Goal: Transaction & Acquisition: Purchase product/service

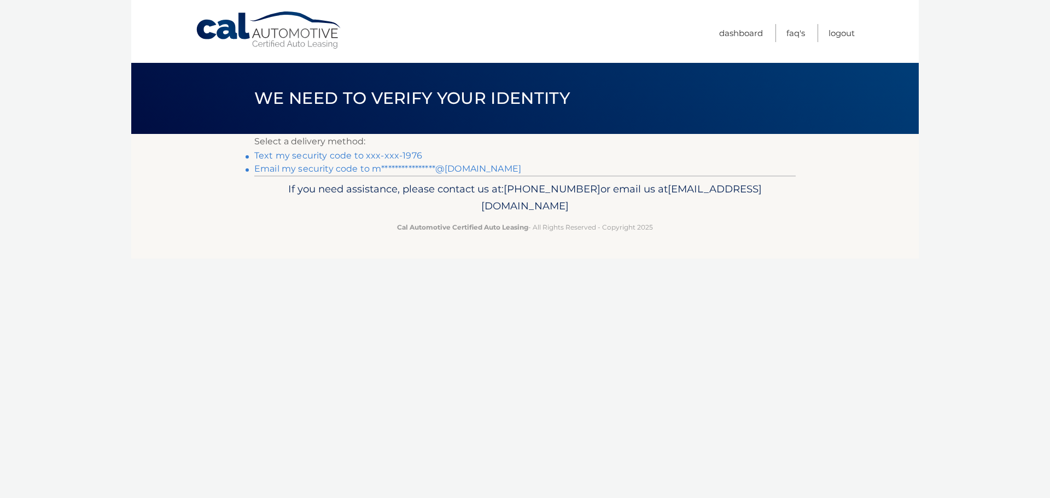
click at [389, 155] on link "Text my security code to xxx-xxx-1976" at bounding box center [338, 155] width 168 height 10
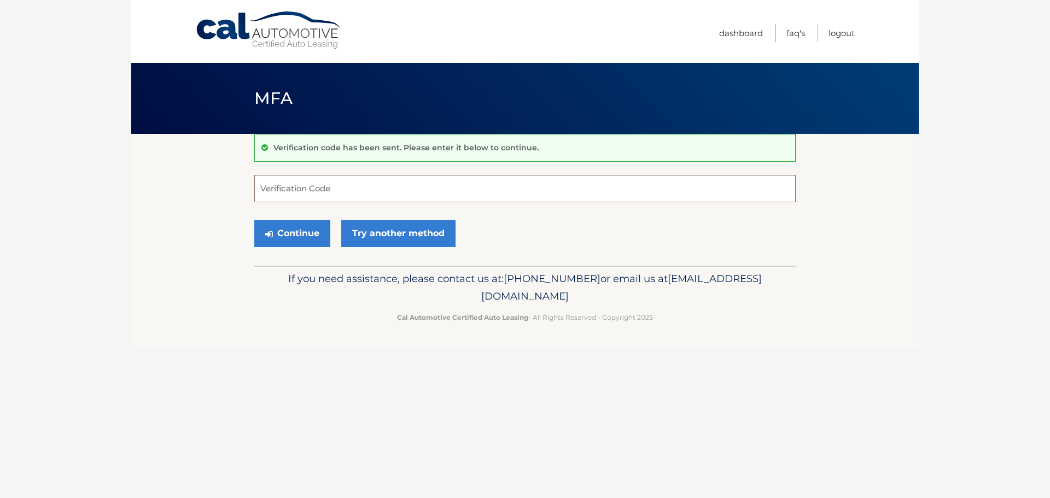
click at [370, 182] on input "Verification Code" at bounding box center [524, 188] width 541 height 27
type input "822434"
click at [254, 220] on button "Continue" at bounding box center [292, 233] width 76 height 27
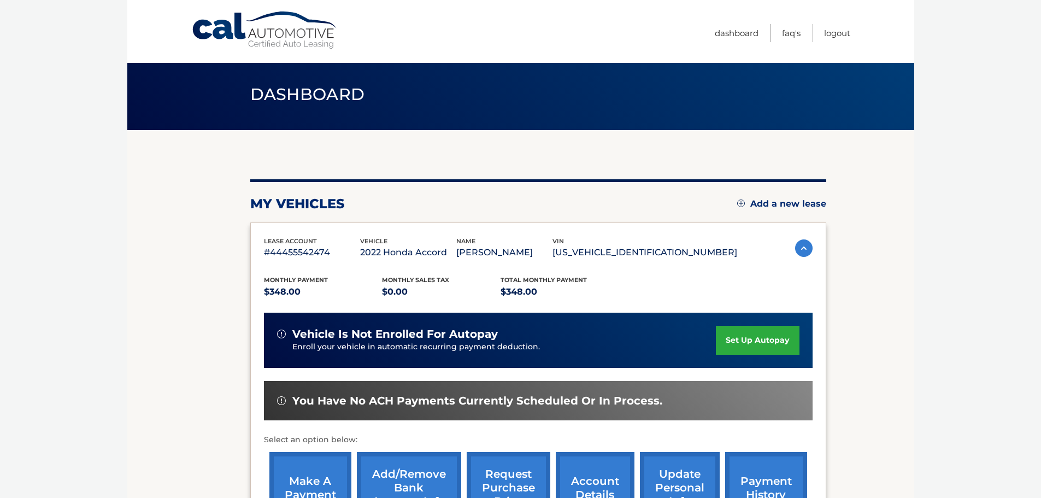
scroll to position [109, 0]
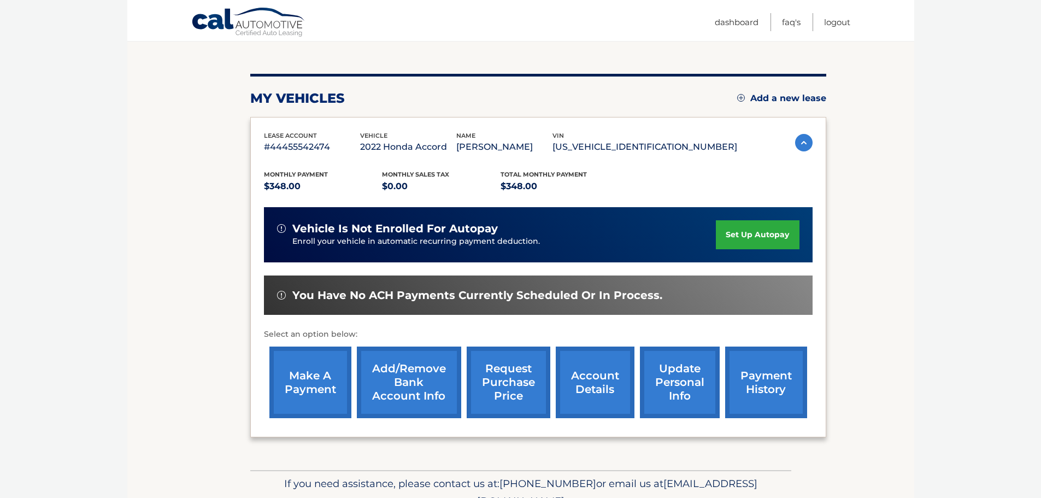
click at [316, 368] on link "make a payment" at bounding box center [310, 383] width 82 height 72
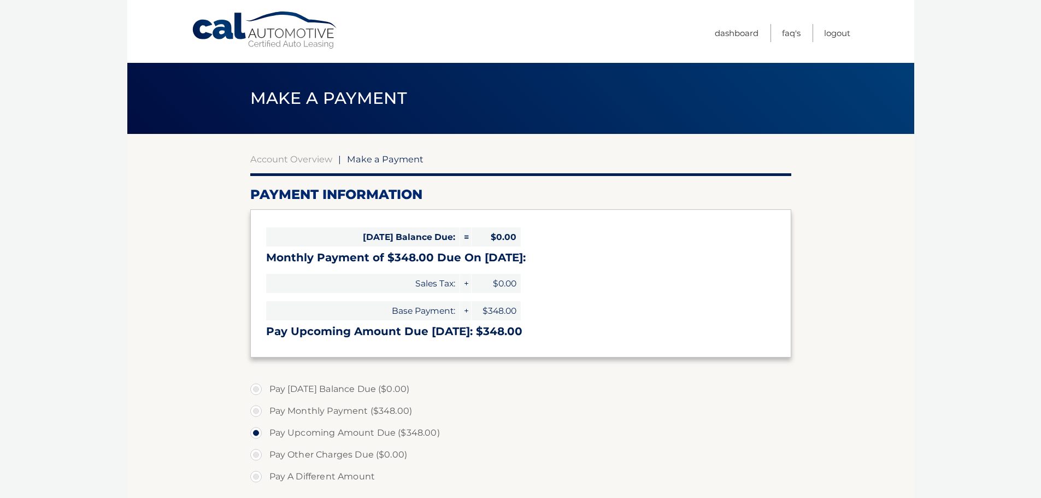
select select "NzY3YjM3Y2UtN2U5My00ZmQ0LThkNGMtMjY1NjIxY2JhZGUy"
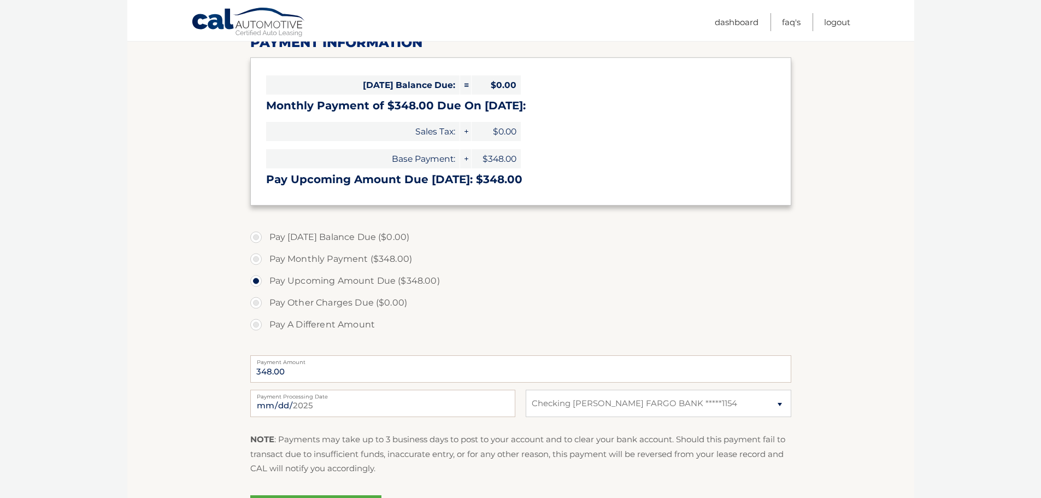
scroll to position [164, 0]
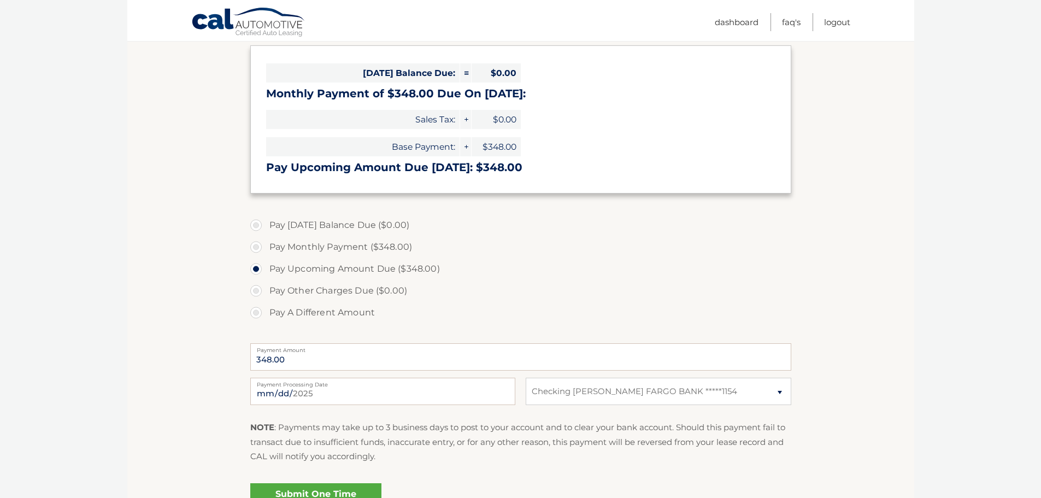
click at [279, 248] on label "Pay Monthly Payment ($348.00)" at bounding box center [520, 247] width 541 height 22
click at [266, 248] on input "Pay Monthly Payment ($348.00)" at bounding box center [260, 244] width 11 height 17
radio input "true"
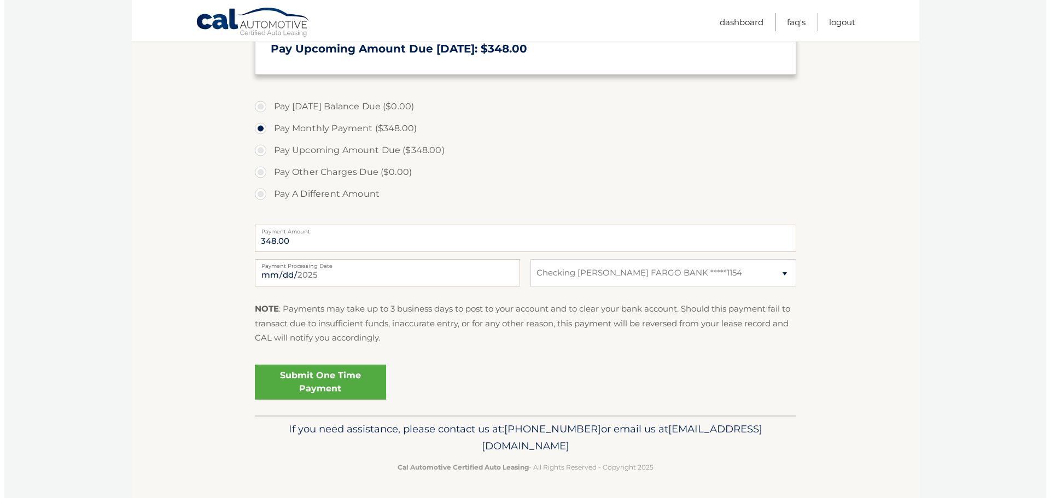
scroll to position [283, 0]
click at [340, 383] on link "Submit One Time Payment" at bounding box center [315, 381] width 131 height 35
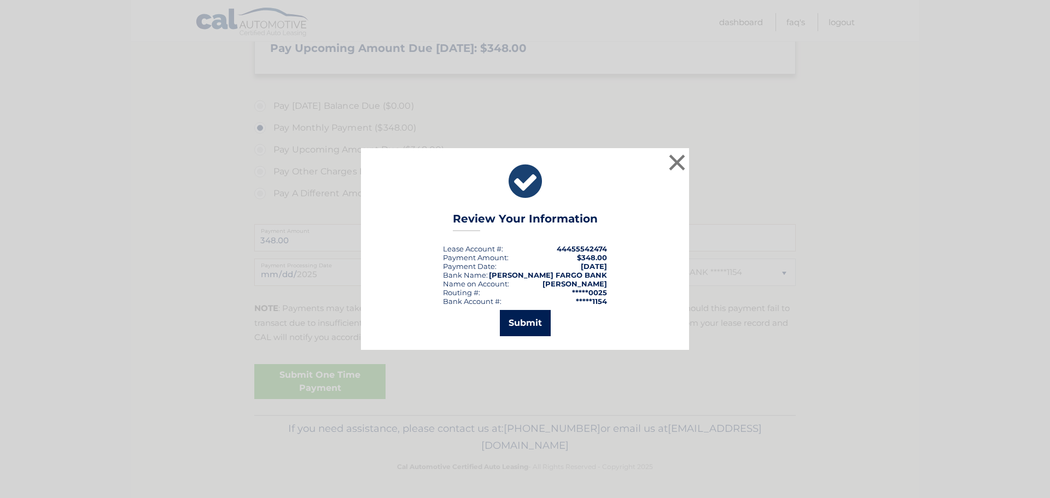
click at [548, 326] on button "Submit" at bounding box center [525, 323] width 51 height 26
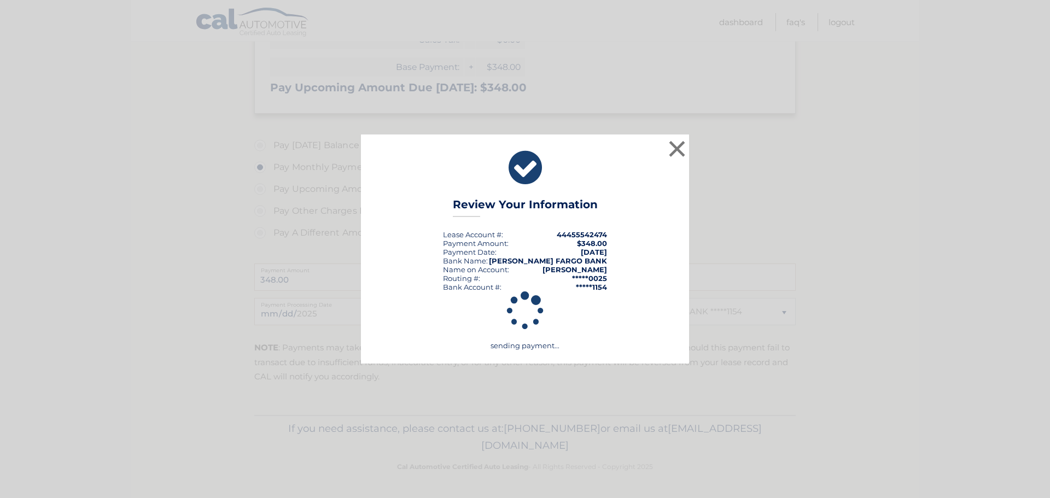
scroll to position [244, 0]
